Goal: Answer question/provide support: Share knowledge or assist other users

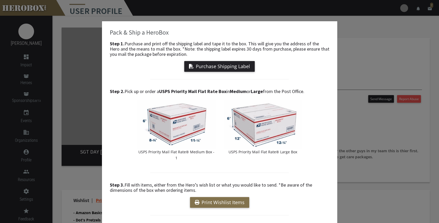
click at [374, 52] on div "Pack & Ship a HeroBox Step 1. Purchase and print off the shipping label and tap…" at bounding box center [219, 111] width 439 height 223
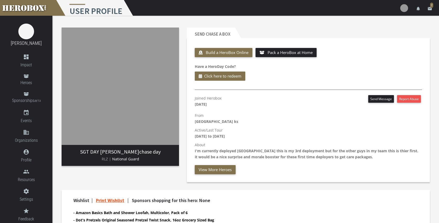
click at [430, 7] on icon "email" at bounding box center [430, 8] width 5 height 5
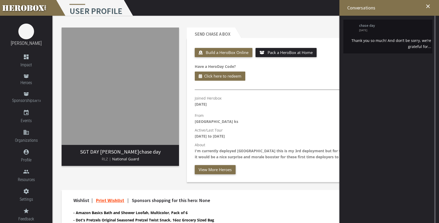
click at [379, 40] on div "Thank you so much! And don’t be sorry, we’re grateful for..." at bounding box center [388, 44] width 87 height 12
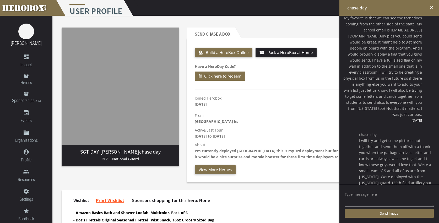
click at [432, 8] on icon "close" at bounding box center [431, 7] width 5 height 5
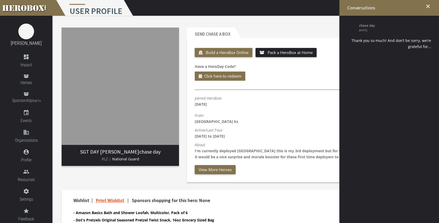
click at [428, 6] on icon "close" at bounding box center [428, 6] width 6 height 6
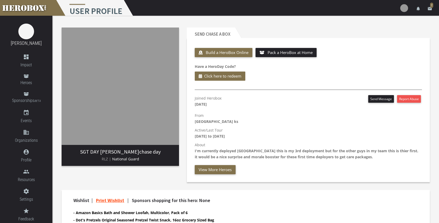
click at [353, 34] on header "Send chase a Box" at bounding box center [308, 33] width 243 height 10
click at [23, 78] on link "Heroes" at bounding box center [26, 80] width 52 height 18
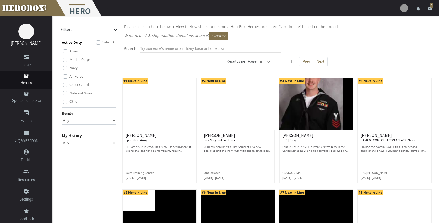
click at [167, 118] on img at bounding box center [160, 104] width 74 height 52
click at [237, 119] on img at bounding box center [238, 104] width 74 height 52
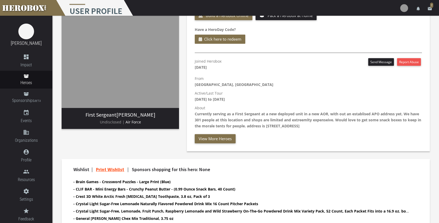
scroll to position [36, 0]
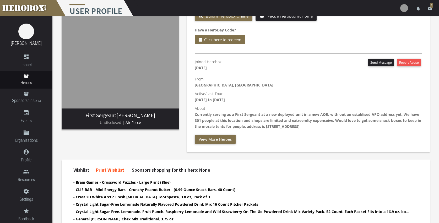
drag, startPoint x: 268, startPoint y: 126, endPoint x: 339, endPoint y: 124, distance: 71.4
click at [339, 124] on p "About Currently serving as a First Sergeant at a new deployed unit in a new AOR…" at bounding box center [308, 117] width 227 height 24
copy b "9900 Industrial Park Kingshill, VI, 00850"
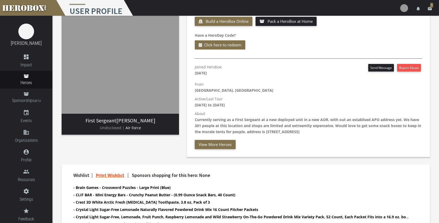
scroll to position [31, 0]
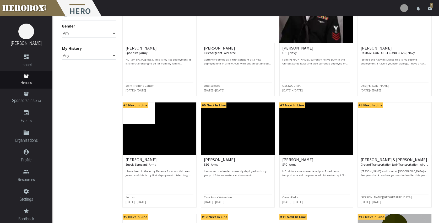
scroll to position [87, 0]
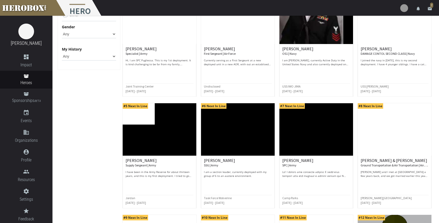
click at [236, 134] on img at bounding box center [238, 129] width 74 height 52
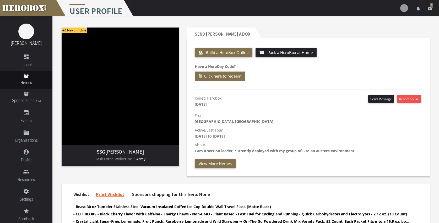
click at [324, 151] on b "I am a section leader, currently deployed with my group of 6 to an austere envi…" at bounding box center [275, 150] width 161 height 5
copy b "austere"
click at [28, 94] on icon at bounding box center [26, 94] width 5 height 4
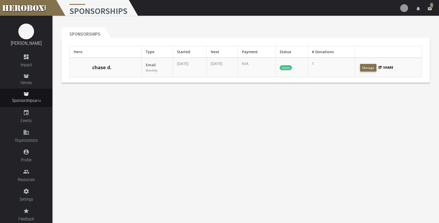
click at [116, 69] on div "chase d." at bounding box center [106, 67] width 64 height 13
click at [105, 70] on link "chase d." at bounding box center [101, 67] width 19 height 7
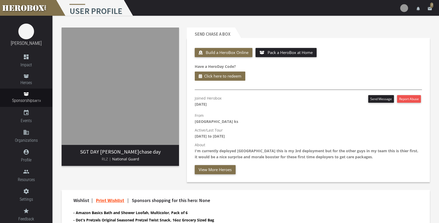
click at [431, 8] on span "7" at bounding box center [431, 5] width 3 height 5
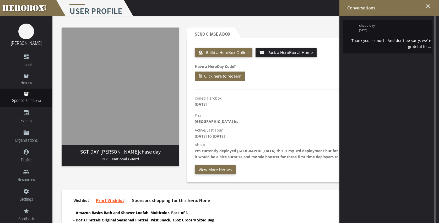
click at [406, 41] on div "Thank you so much! And don’t be sorry, we’re grateful for..." at bounding box center [388, 44] width 87 height 12
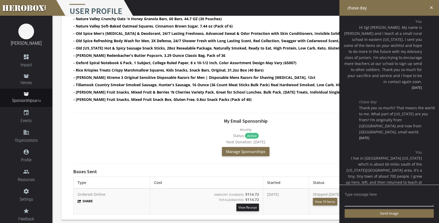
click at [288, 112] on div at bounding box center [246, 113] width 353 height 11
click at [430, 7] on icon "close" at bounding box center [431, 7] width 5 height 5
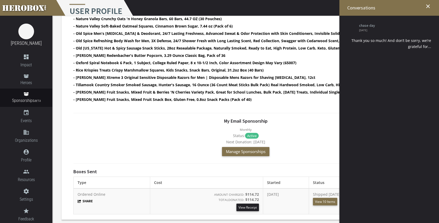
click at [428, 6] on icon "close" at bounding box center [428, 6] width 6 height 6
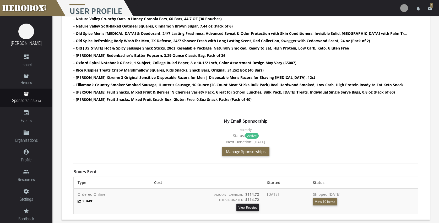
click at [354, 152] on div "My Email Sponsorship Monthly Status: Active Next Donation: Oct 25th 2025 Manage…" at bounding box center [245, 139] width 345 height 40
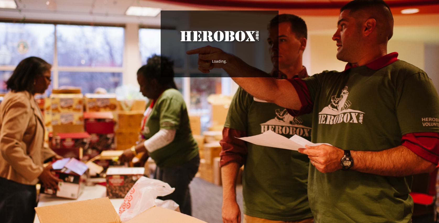
scroll to position [1, 0]
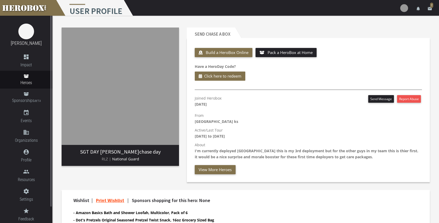
click at [29, 78] on icon at bounding box center [26, 76] width 5 height 4
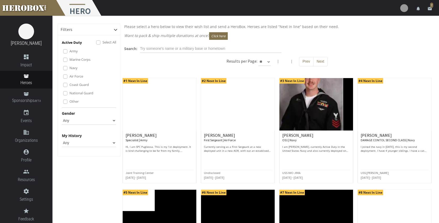
click at [229, 117] on img at bounding box center [238, 104] width 74 height 52
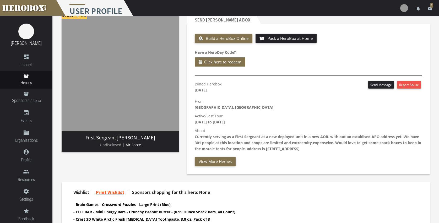
scroll to position [10, 0]
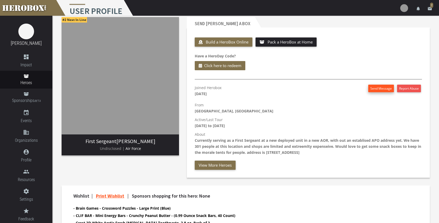
click at [373, 90] on button "Send Message" at bounding box center [382, 89] width 26 height 8
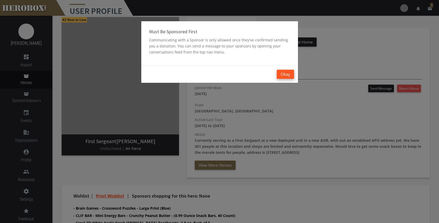
click at [284, 74] on button "Okay" at bounding box center [285, 74] width 17 height 9
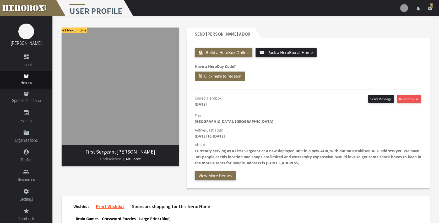
scroll to position [0, 0]
click at [28, 96] on link "Sponsorships BETA" at bounding box center [26, 98] width 52 height 18
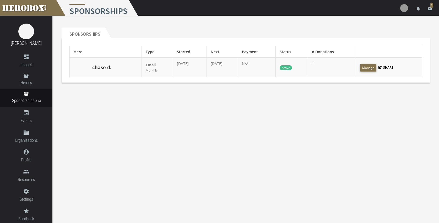
click at [104, 69] on link "chase d." at bounding box center [101, 67] width 19 height 7
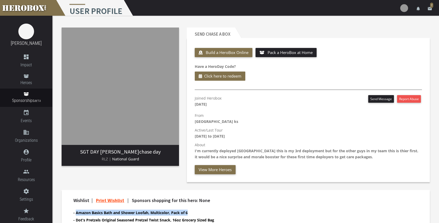
drag, startPoint x: 76, startPoint y: 213, endPoint x: 188, endPoint y: 214, distance: 111.5
click at [188, 214] on b "- Amazon Basics Bath and Shower Loofah, Multicolor, Pack of 6" at bounding box center [130, 212] width 114 height 5
copy b "Amazon Basics Bath and Shower Loofah, Multicolor, Pack of 6"
